Goal: Information Seeking & Learning: Learn about a topic

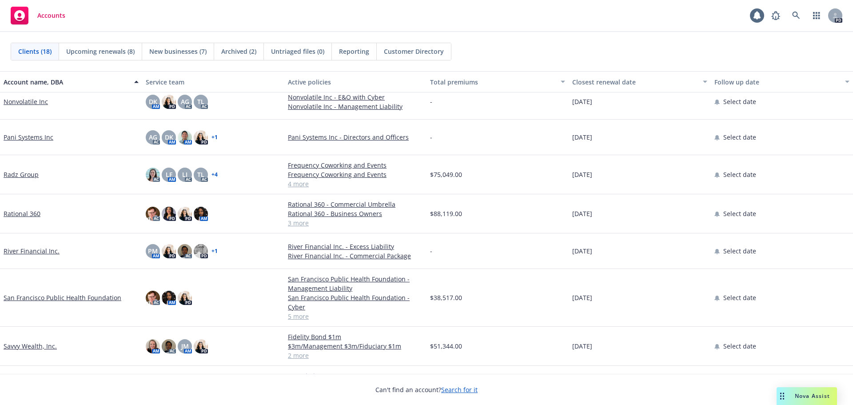
scroll to position [284, 0]
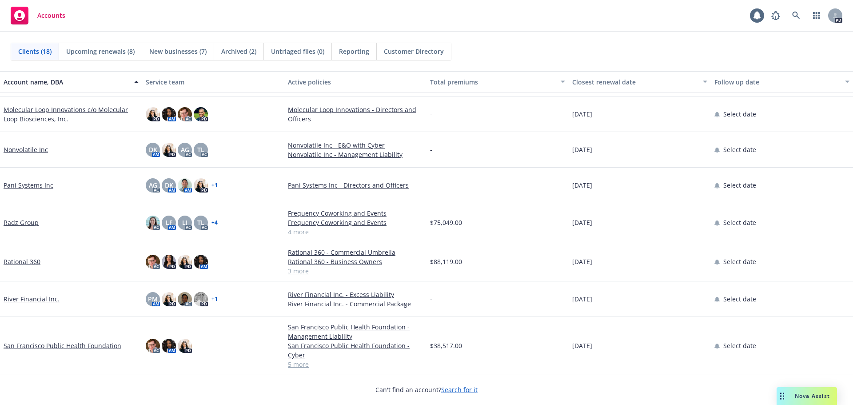
click at [22, 220] on link "Radz Group" at bounding box center [21, 222] width 35 height 9
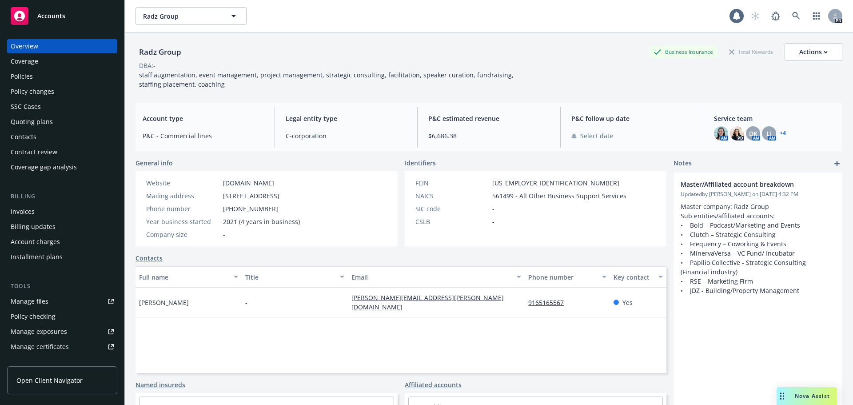
click at [32, 77] on div "Policies" at bounding box center [62, 76] width 103 height 14
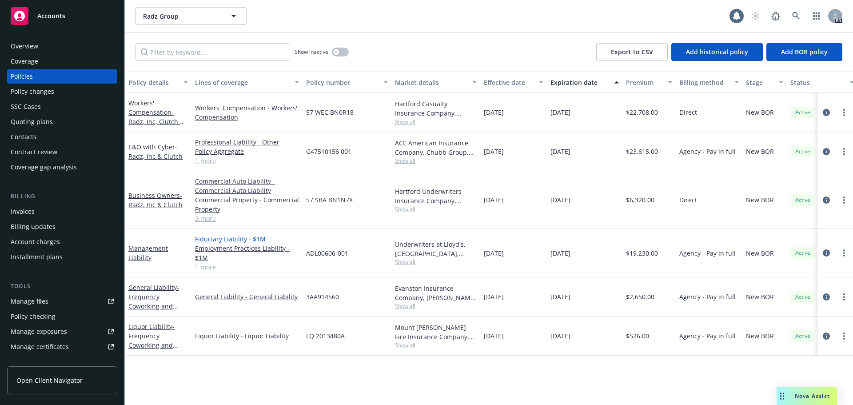
click at [227, 240] on link "Fiduciary Liability - $1M" at bounding box center [247, 238] width 104 height 9
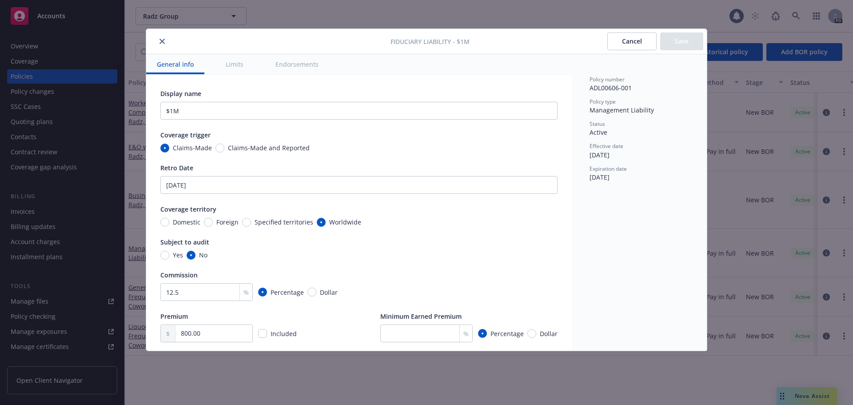
click at [633, 39] on button "Cancel" at bounding box center [631, 41] width 49 height 18
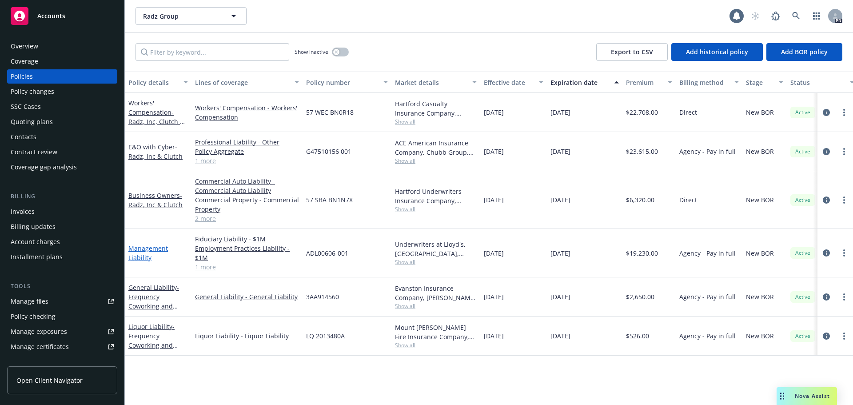
click at [151, 247] on link "Management Liability" at bounding box center [148, 253] width 40 height 18
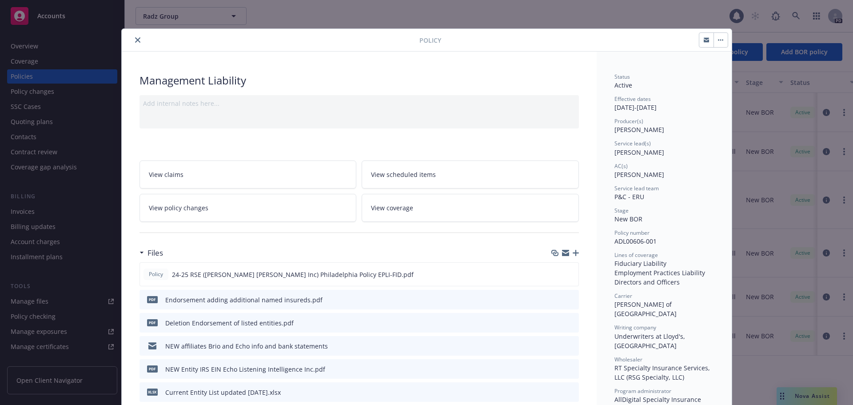
click at [420, 219] on link "View coverage" at bounding box center [470, 208] width 217 height 28
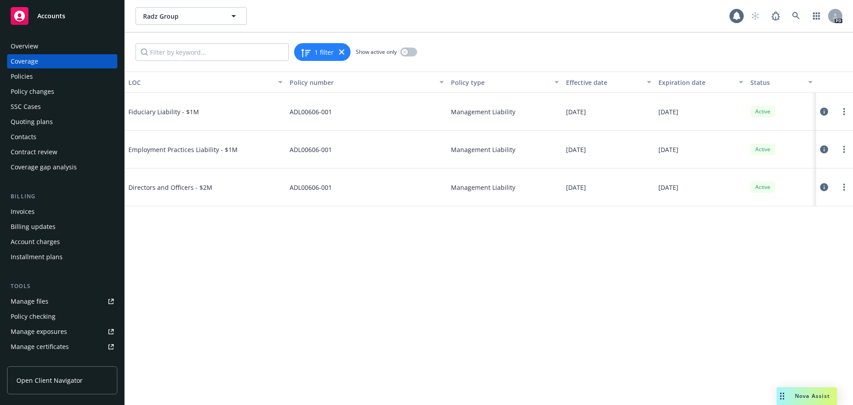
click at [174, 111] on span "Fiduciary Liability - $1M" at bounding box center [194, 111] width 133 height 9
click at [847, 110] on link "more" at bounding box center [844, 111] width 11 height 11
click at [763, 170] on link "View policy" at bounding box center [790, 165] width 117 height 18
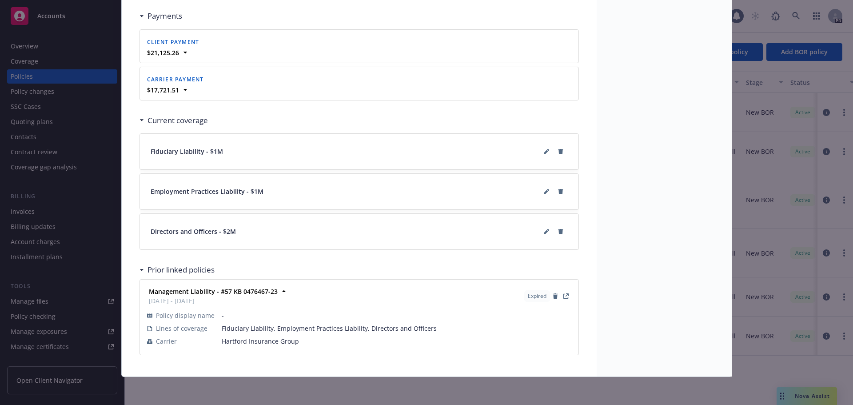
scroll to position [931, 0]
